Goal: Find specific page/section: Find specific page/section

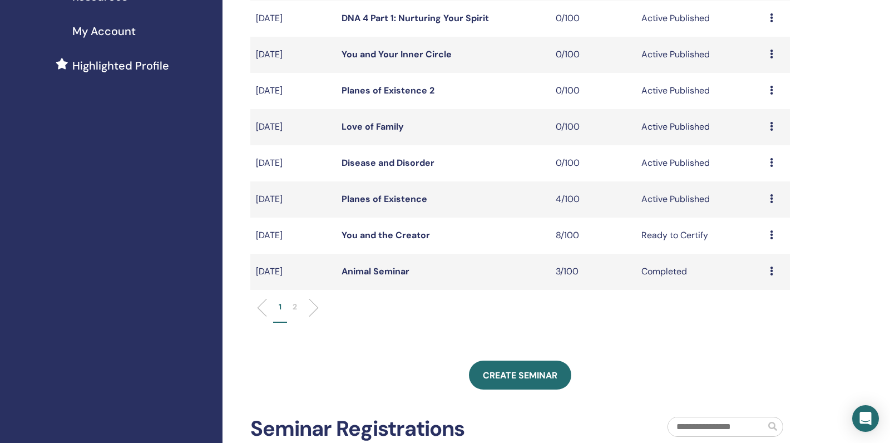
scroll to position [255, 0]
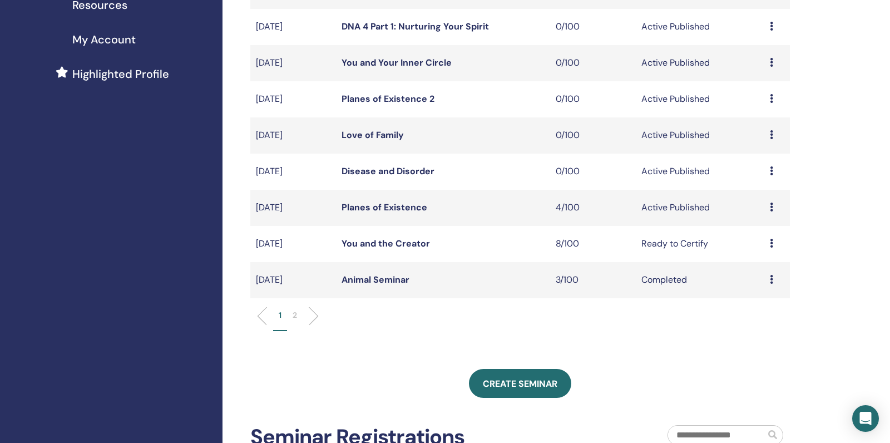
click at [374, 213] on link "Planes of Existence" at bounding box center [385, 207] width 86 height 12
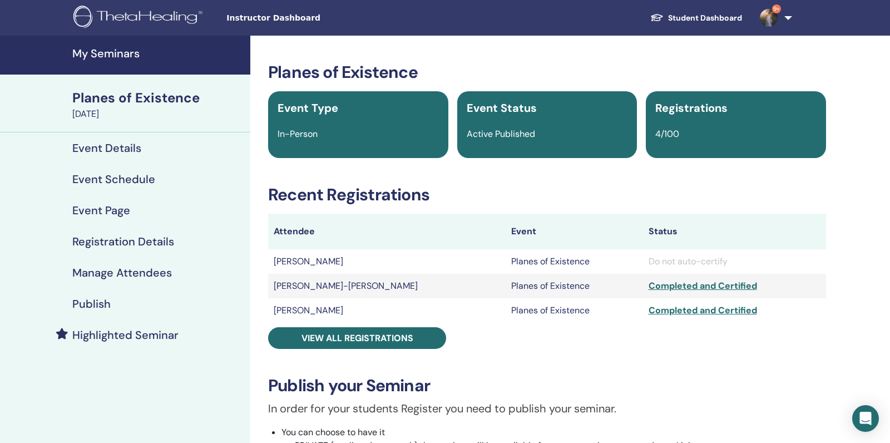
click at [135, 57] on h4 "My Seminars" at bounding box center [157, 53] width 171 height 13
